Goal: Browse casually: Explore the website without a specific task or goal

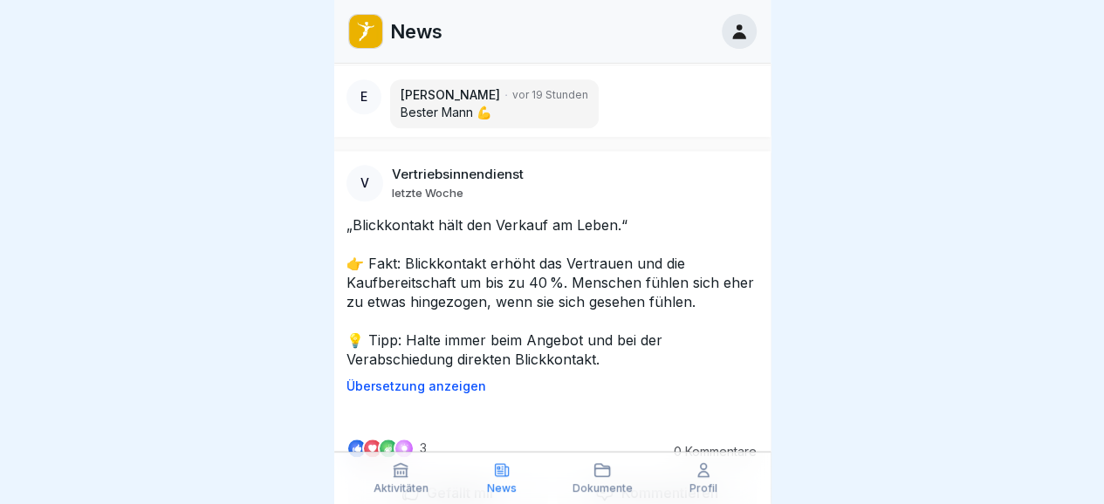
scroll to position [845, 0]
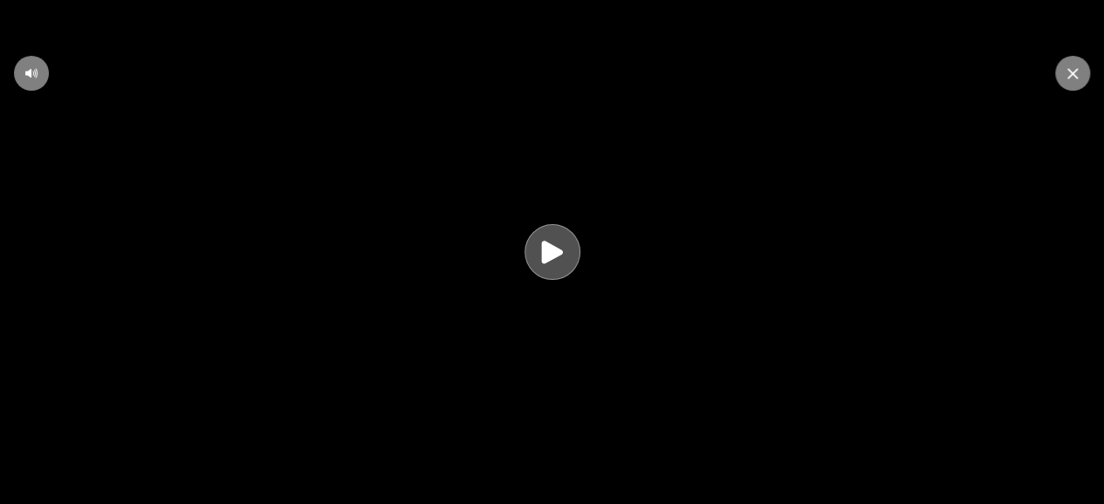
click at [569, 247] on icon at bounding box center [552, 253] width 34 height 34
drag, startPoint x: 616, startPoint y: 222, endPoint x: 370, endPoint y: 231, distance: 246.3
click at [370, 231] on video at bounding box center [552, 252] width 1104 height 504
drag, startPoint x: 370, startPoint y: 231, endPoint x: 593, endPoint y: 96, distance: 260.4
click at [593, 96] on video at bounding box center [552, 252] width 1104 height 504
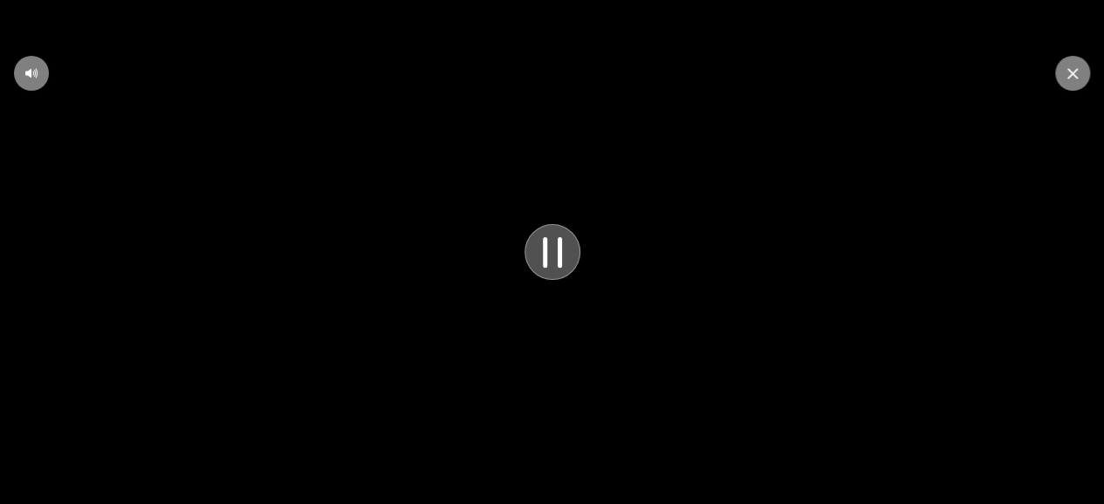
click at [563, 250] on icon at bounding box center [552, 253] width 47 height 48
click at [563, 250] on icon at bounding box center [552, 253] width 34 height 34
click at [1070, 65] on div at bounding box center [1072, 73] width 35 height 35
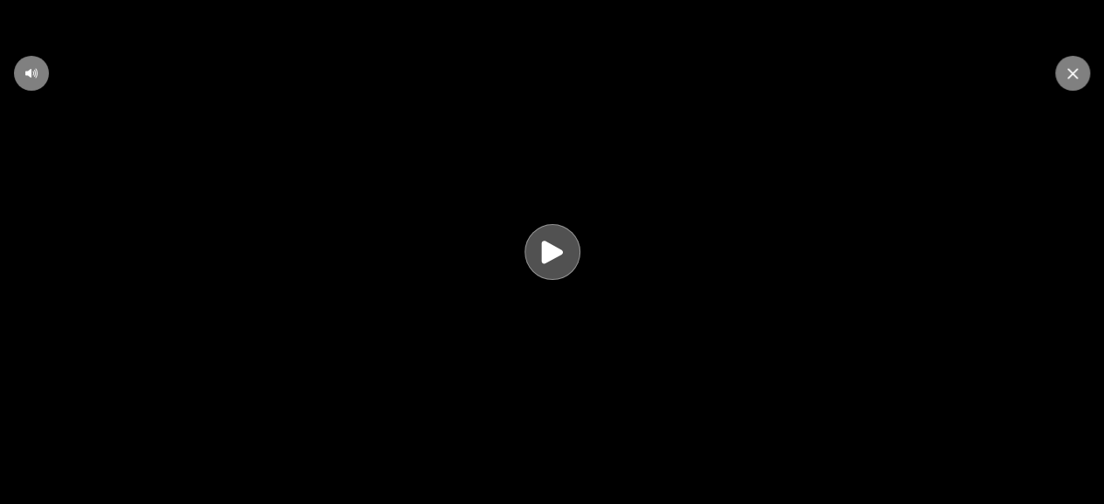
click at [560, 247] on icon at bounding box center [552, 253] width 34 height 34
click at [576, 249] on icon at bounding box center [552, 253] width 47 height 48
click at [576, 249] on div at bounding box center [552, 252] width 56 height 56
click at [1063, 77] on div at bounding box center [1072, 73] width 35 height 35
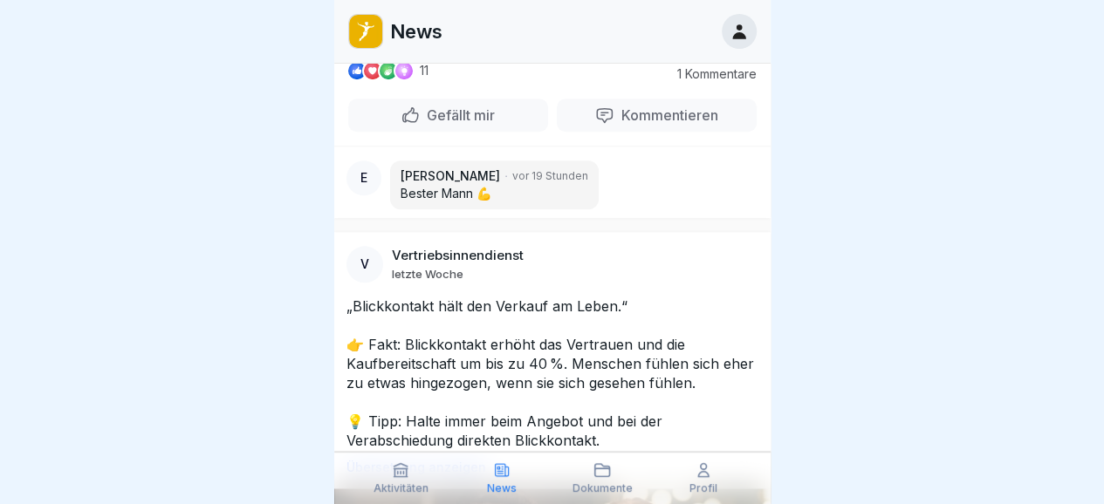
scroll to position [753, 0]
click at [711, 479] on icon at bounding box center [703, 470] width 17 height 17
click at [586, 483] on p "Dokumente" at bounding box center [602, 489] width 60 height 12
click at [378, 483] on p "Aktivitäten" at bounding box center [401, 489] width 55 height 12
